Goal: Check status: Check status

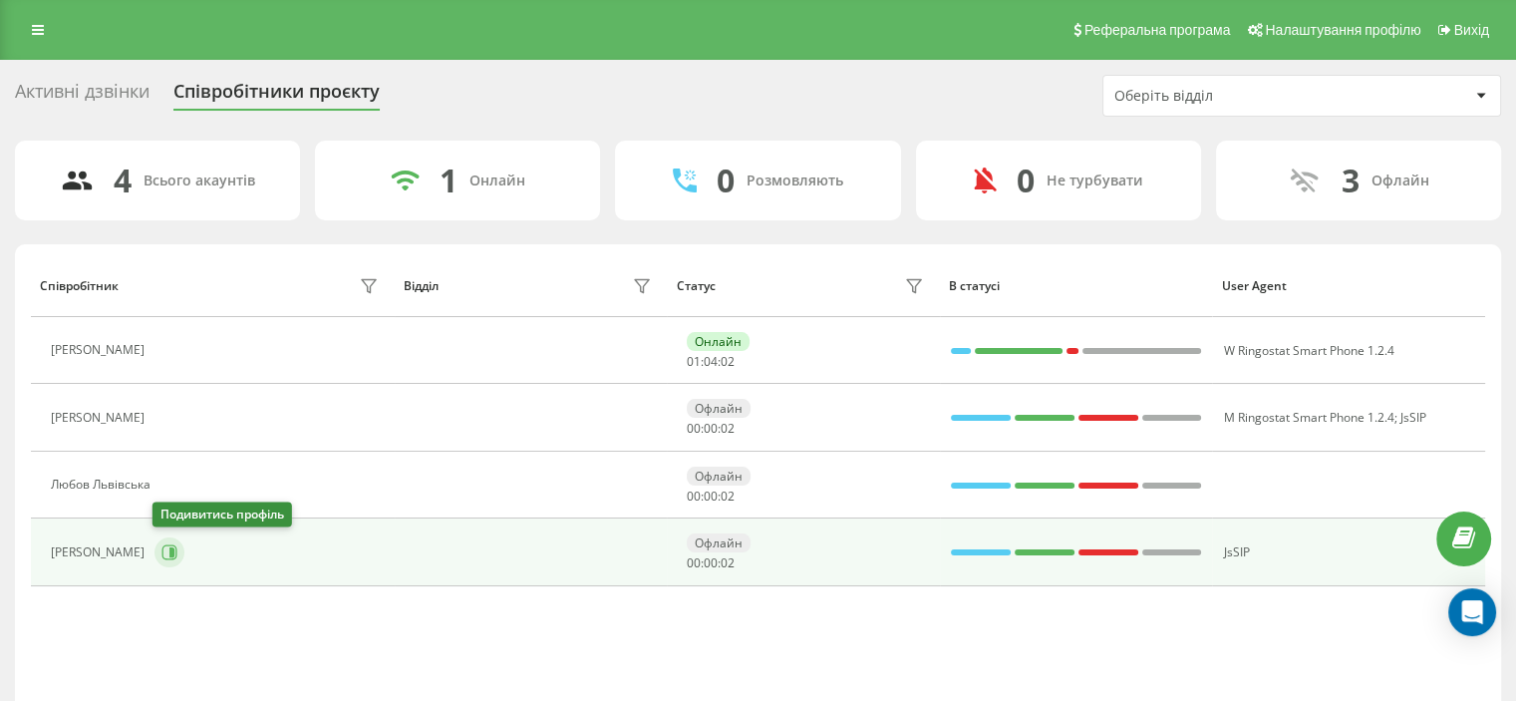
click at [173, 546] on icon at bounding box center [169, 551] width 15 height 15
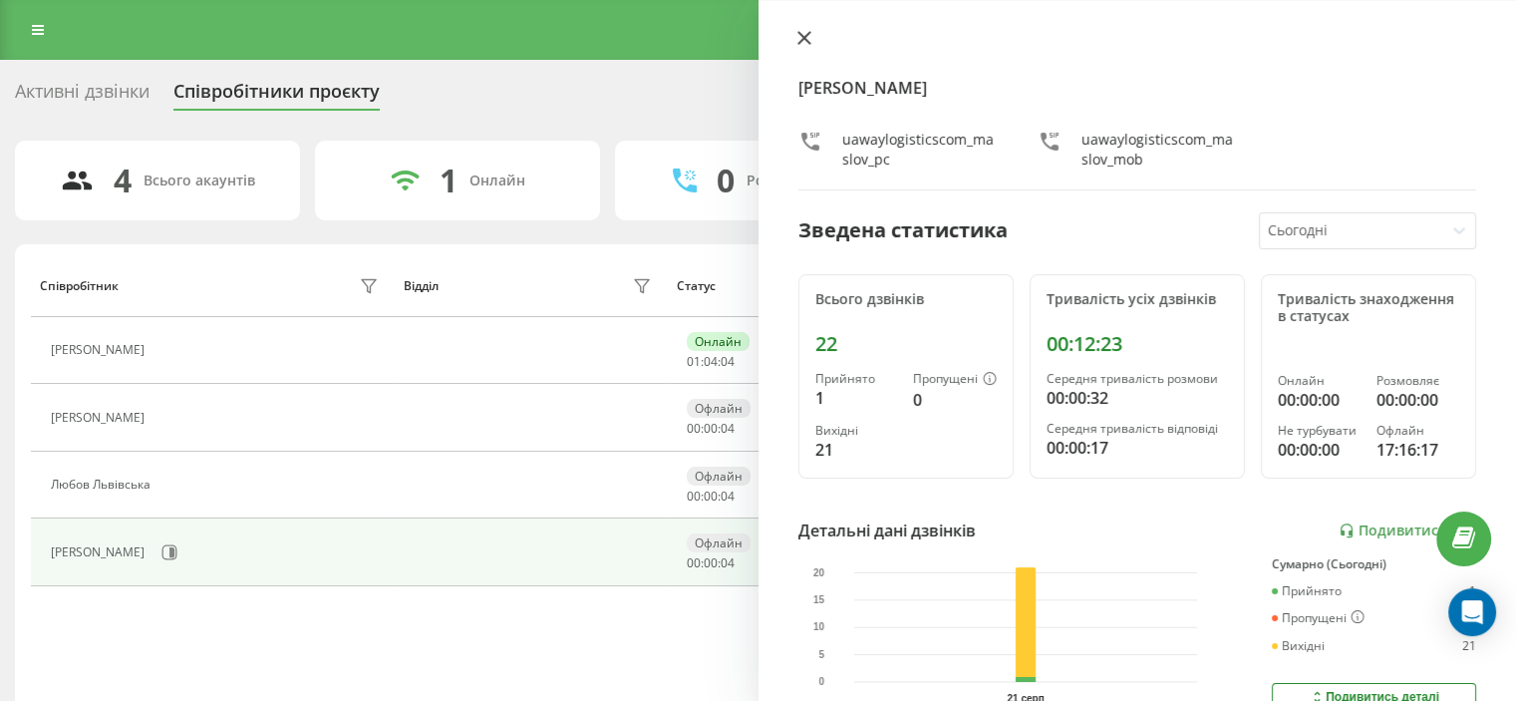
click at [801, 36] on icon at bounding box center [803, 38] width 12 height 12
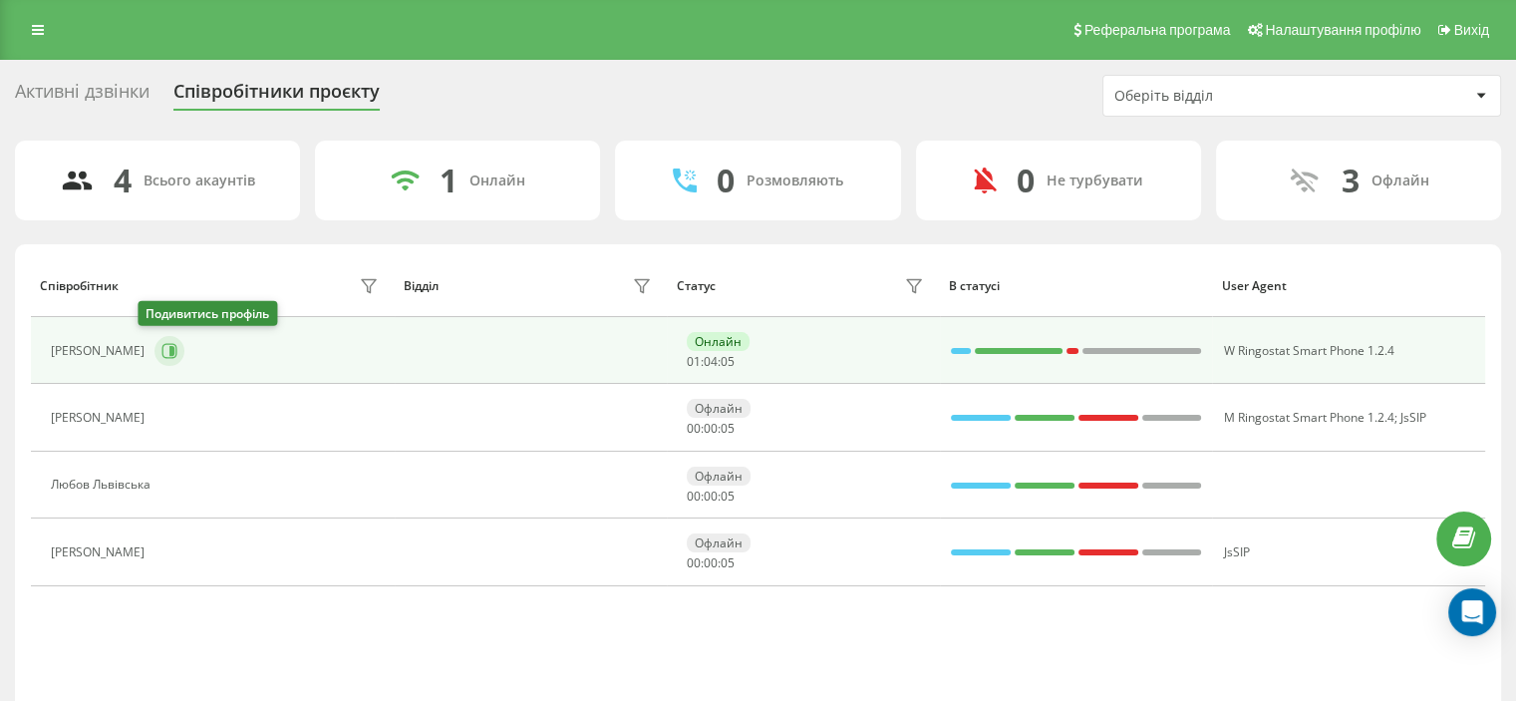
click at [169, 354] on icon at bounding box center [171, 351] width 5 height 10
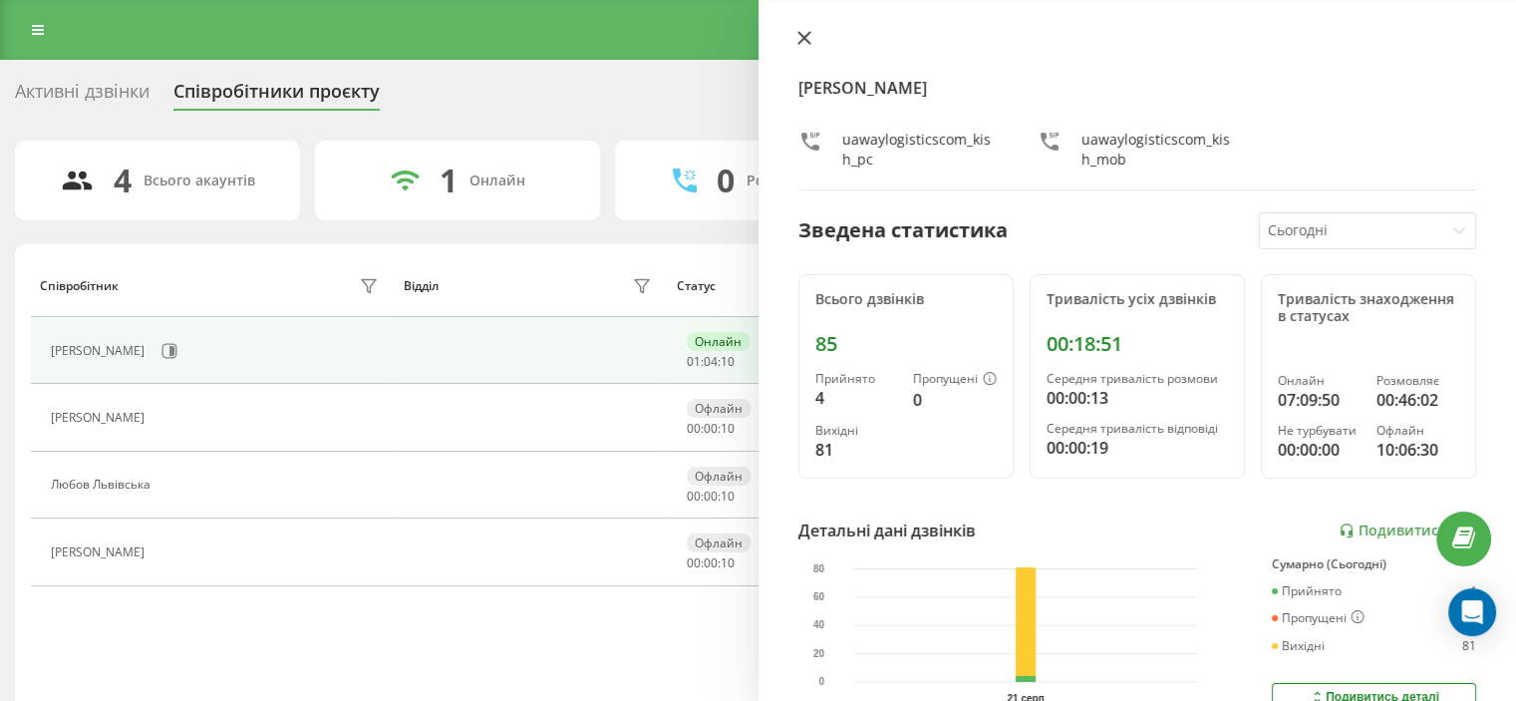
click at [798, 34] on icon at bounding box center [803, 38] width 12 height 12
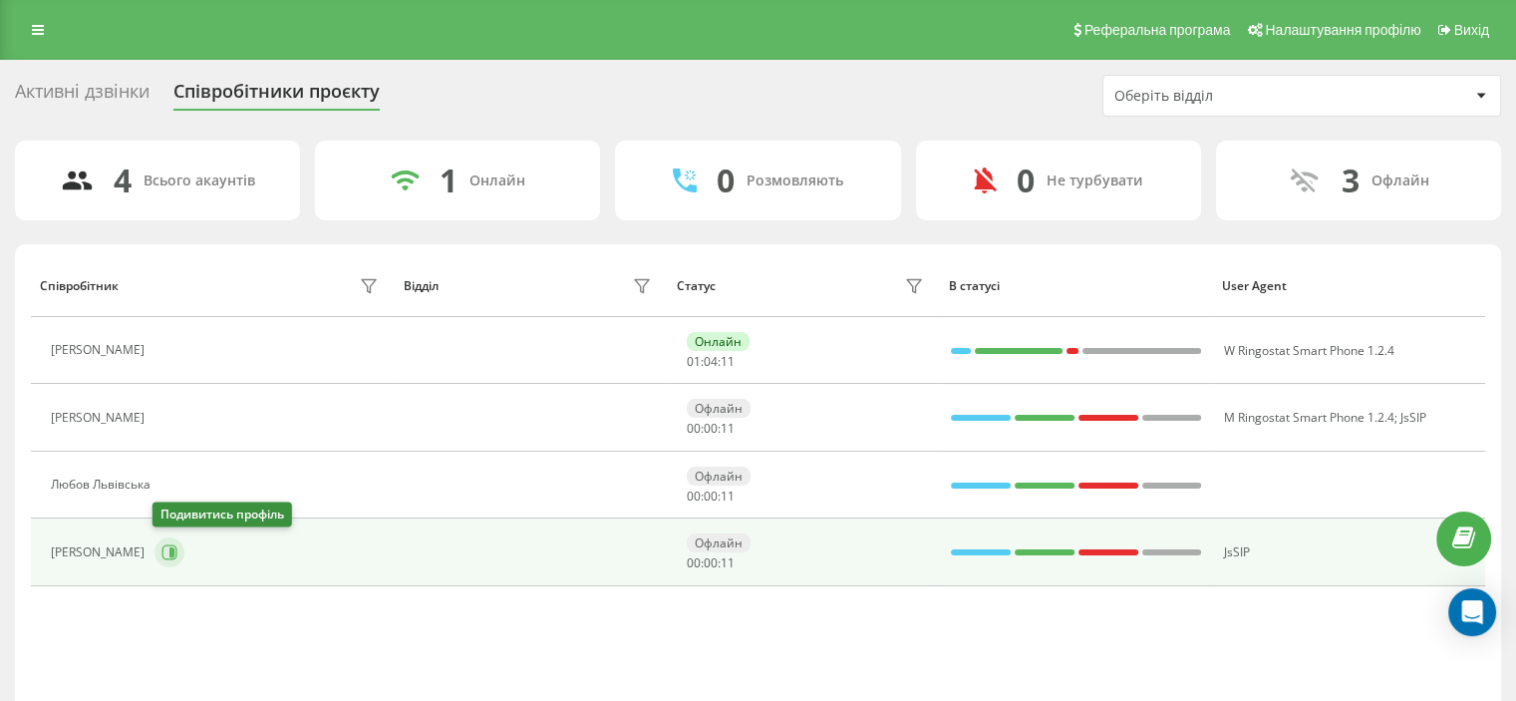
click at [165, 552] on icon at bounding box center [169, 552] width 16 height 16
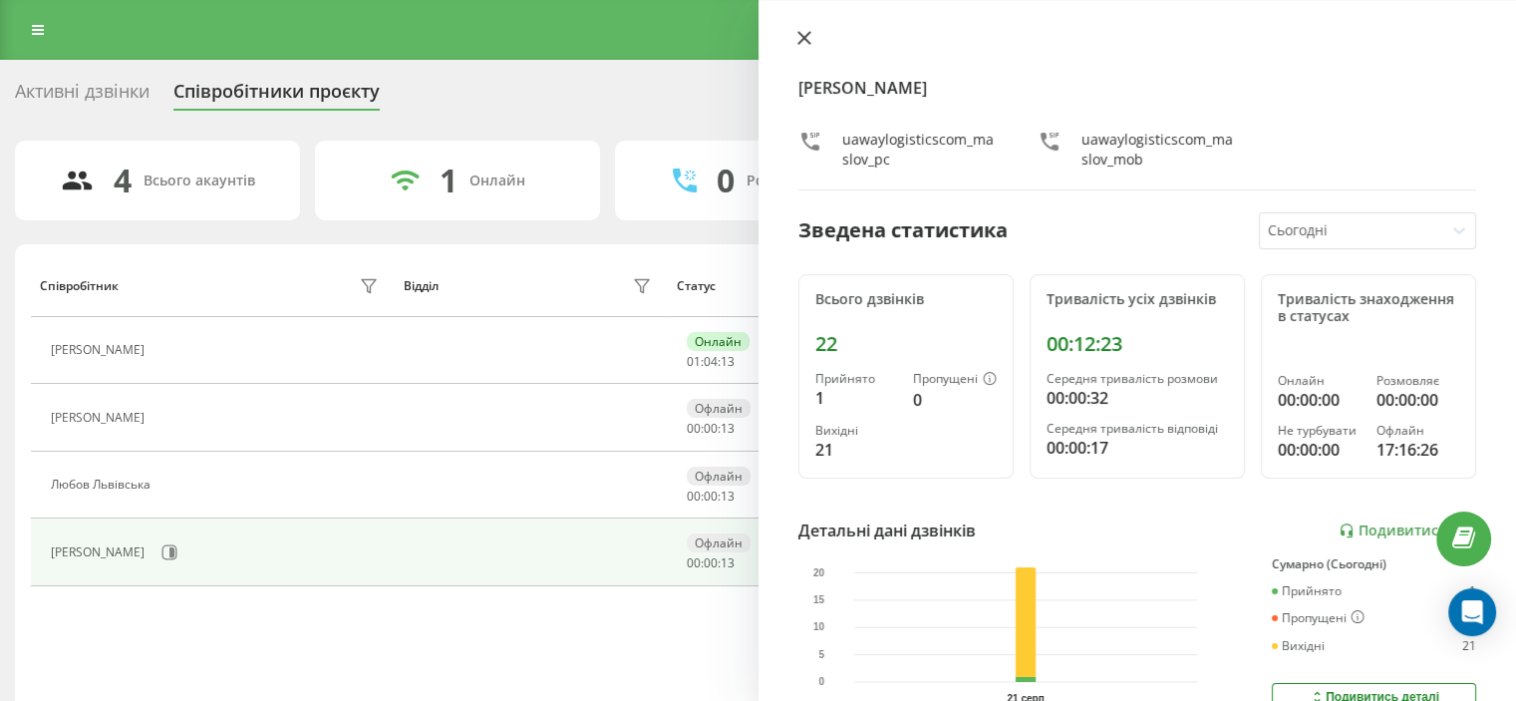
click at [799, 31] on icon at bounding box center [804, 38] width 14 height 14
